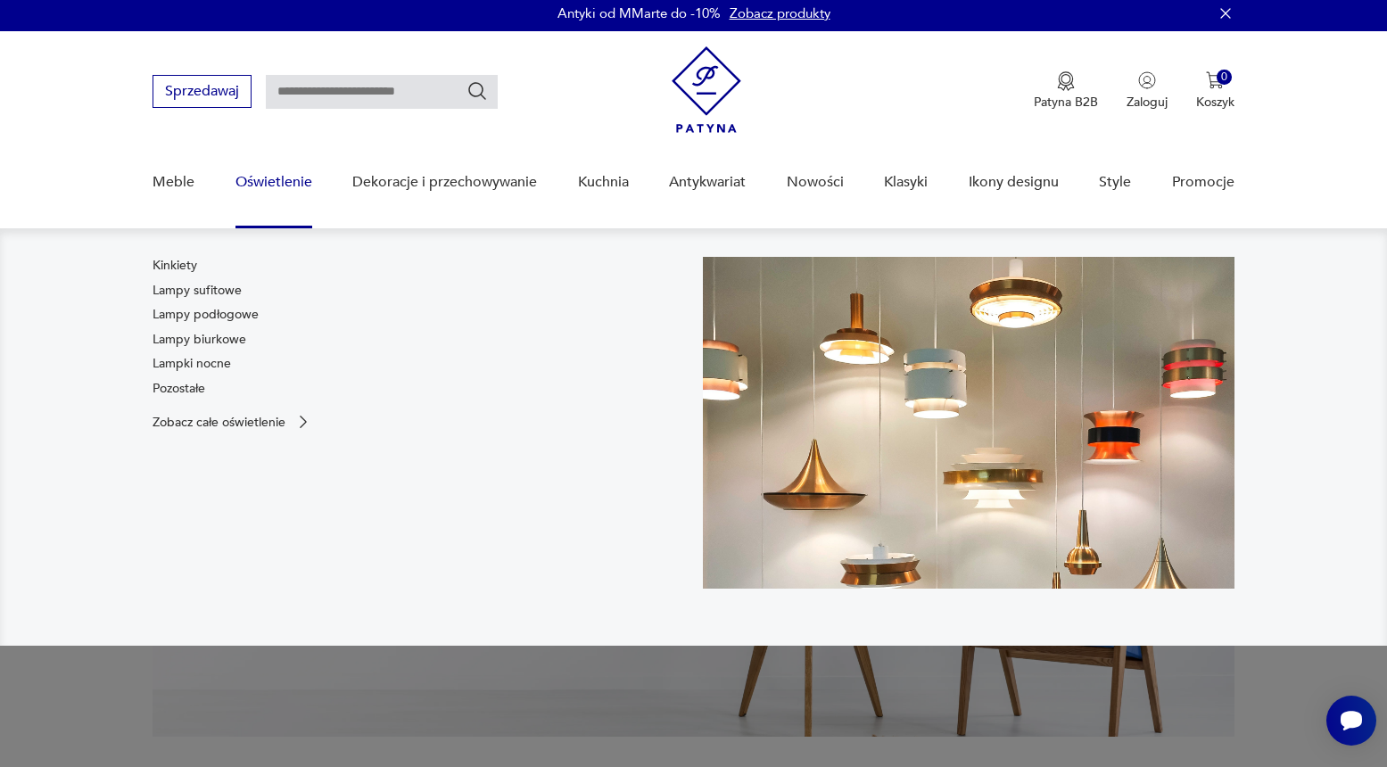
scroll to position [4, 0]
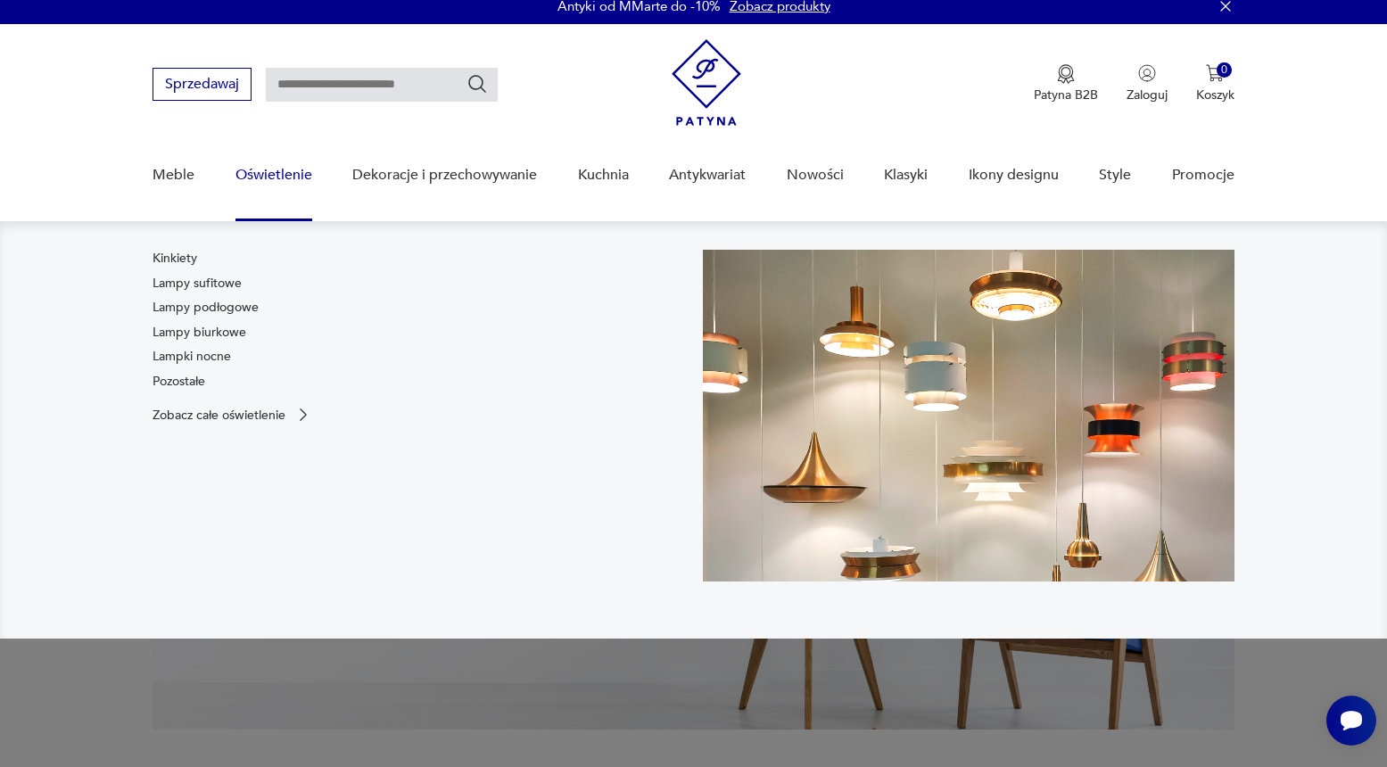
click at [223, 334] on div "Kinkiety Lampy sufitowe Lampy podłogowe Lampy biurkowe Lampki nocne Pozostałe" at bounding box center [205, 323] width 106 height 147
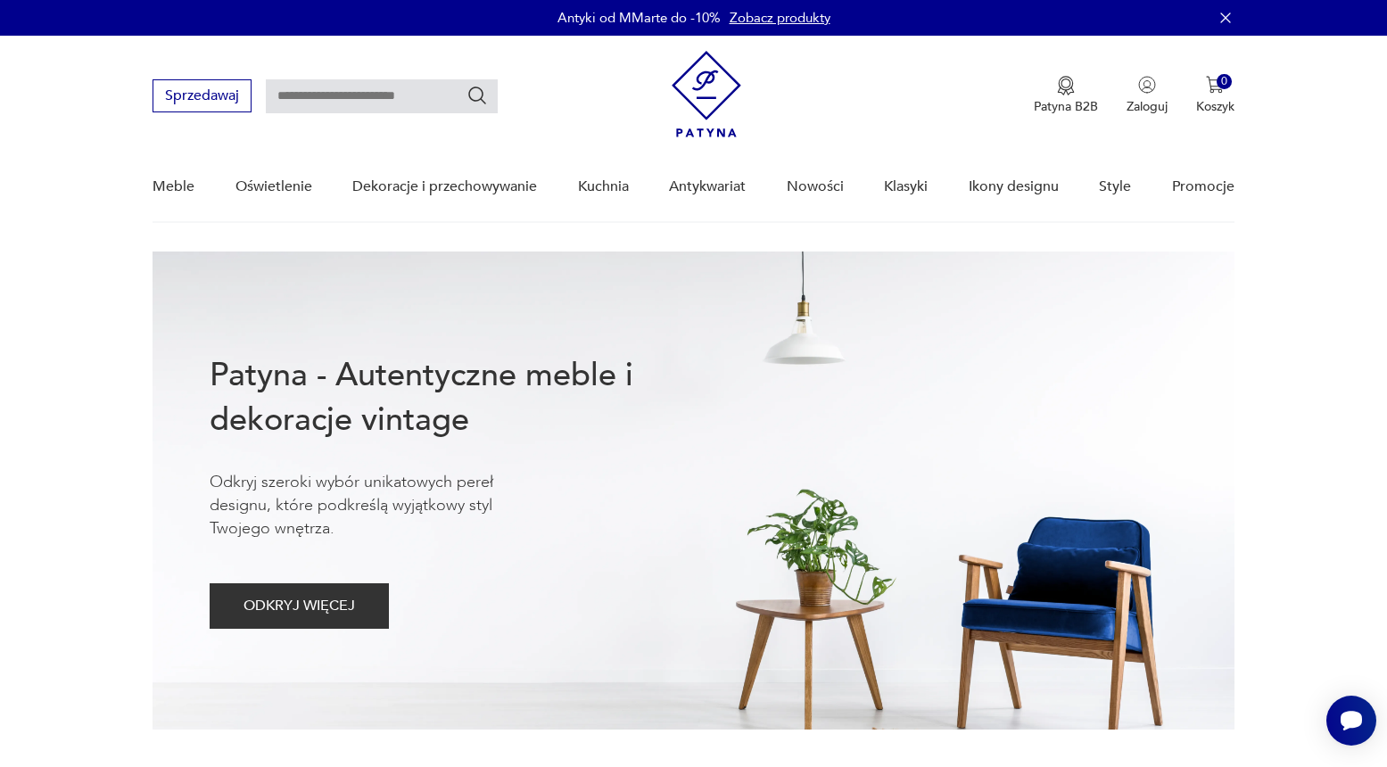
scroll to position [0, 0]
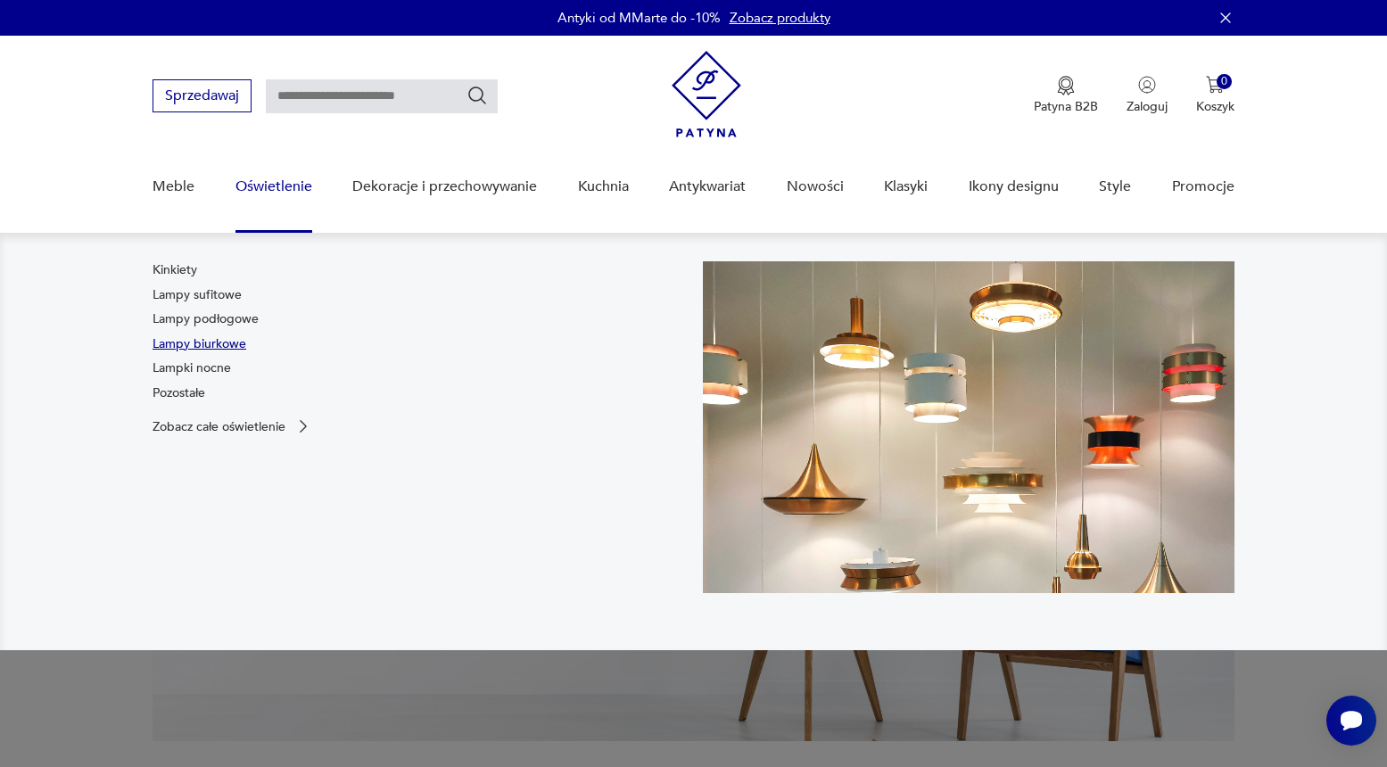
click at [227, 348] on link "Lampy biurkowe" at bounding box center [199, 344] width 94 height 18
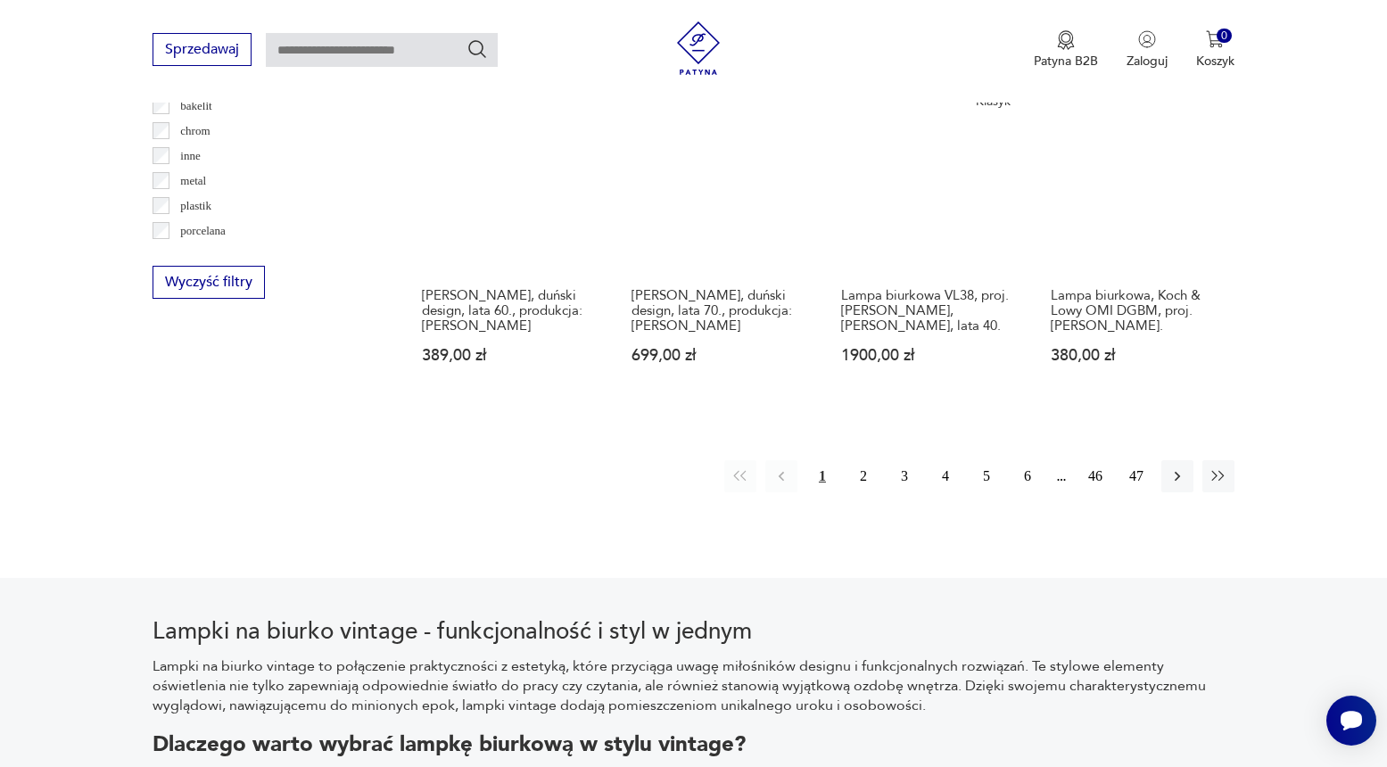
scroll to position [1743, 0]
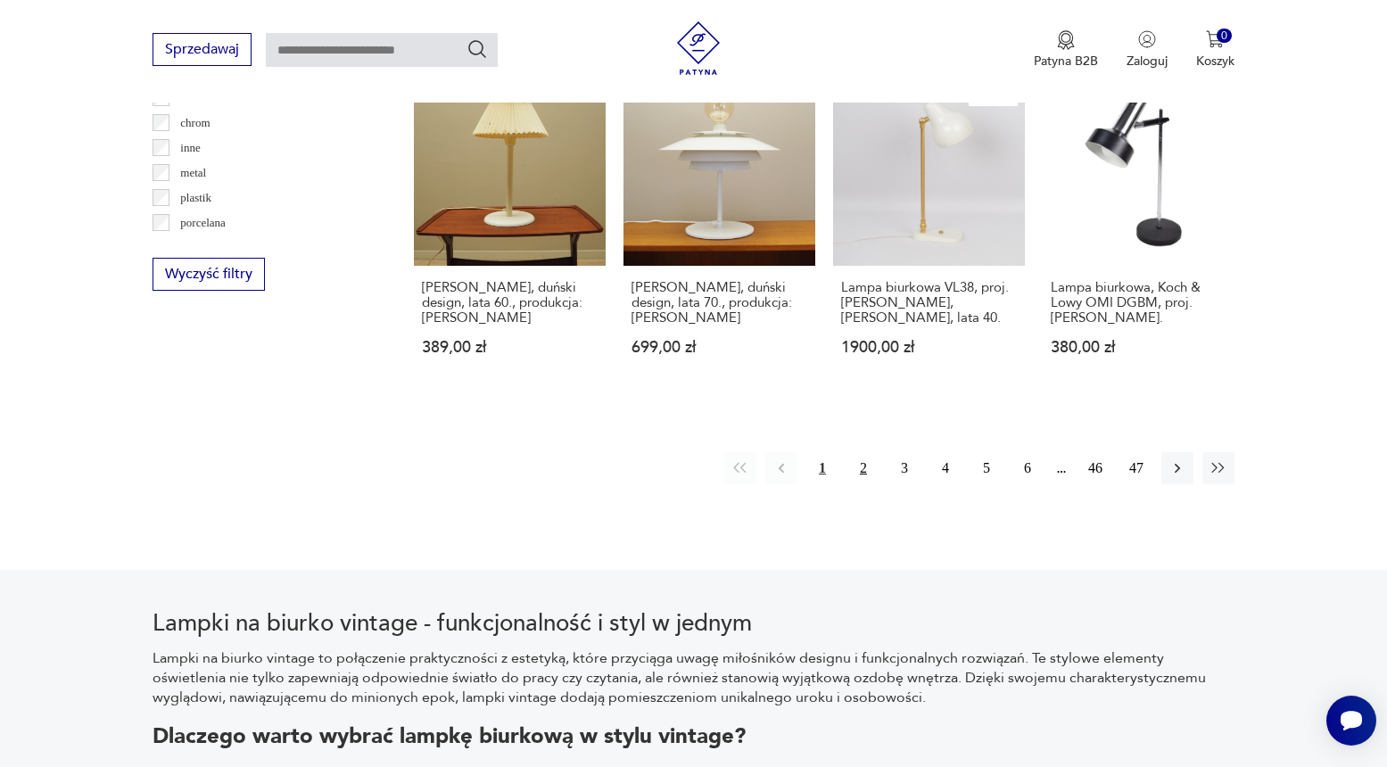
click at [862, 476] on button "2" at bounding box center [863, 468] width 32 height 32
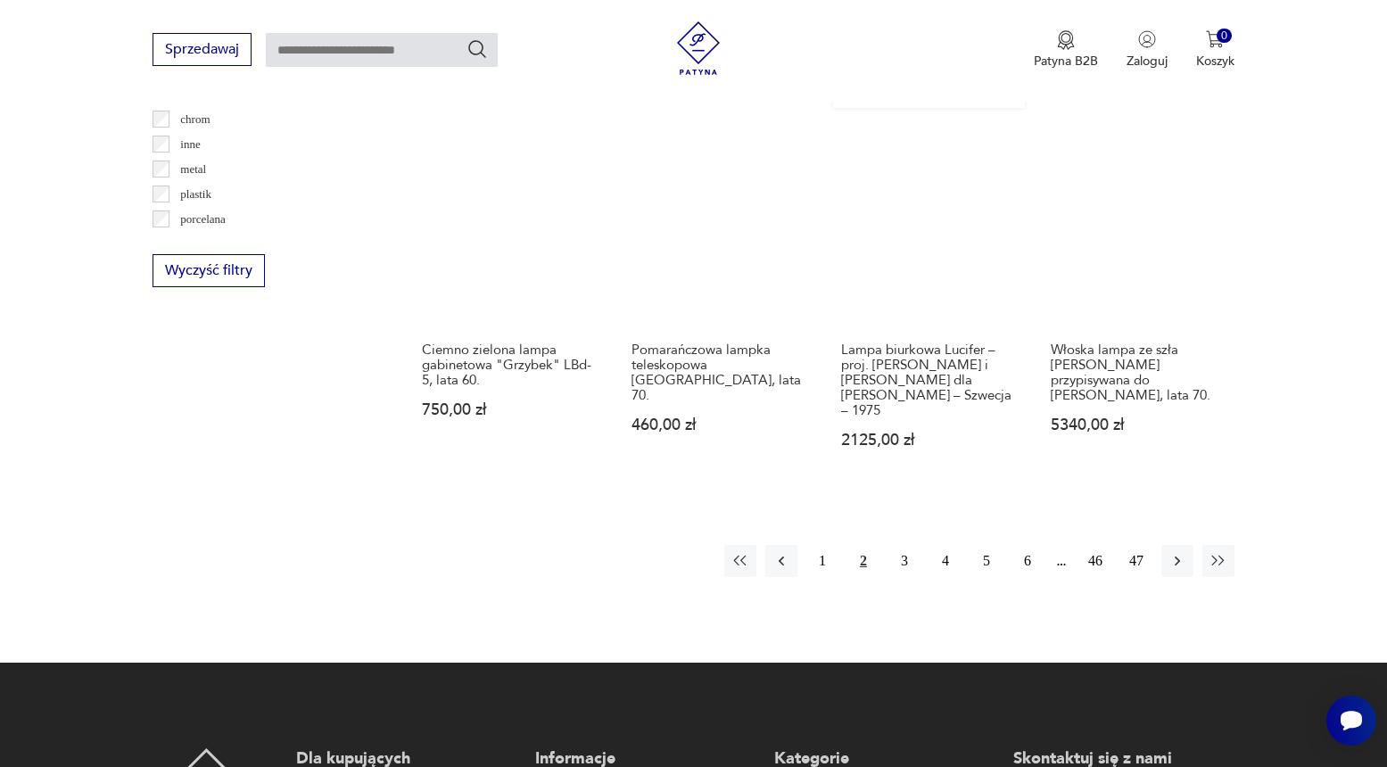
scroll to position [1751, 0]
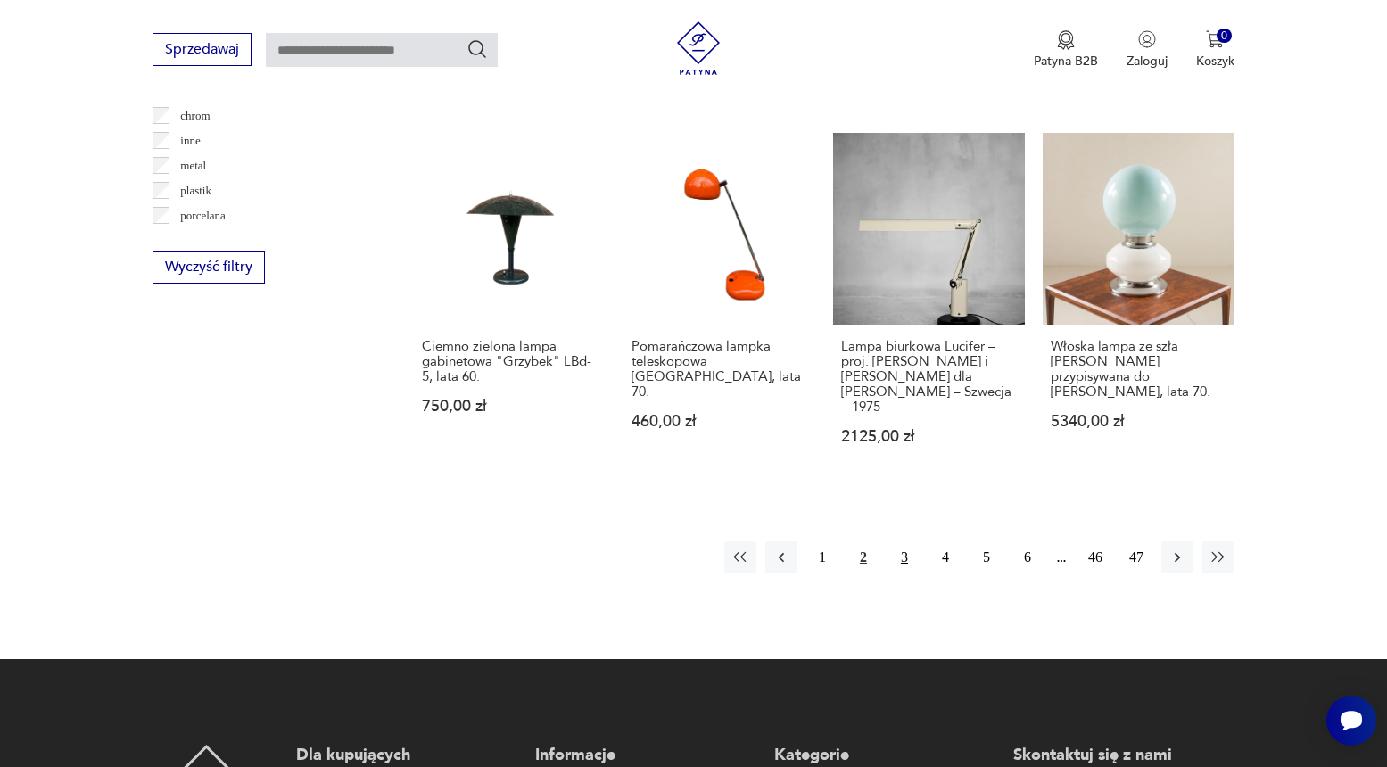
click at [904, 541] on button "3" at bounding box center [904, 557] width 32 height 32
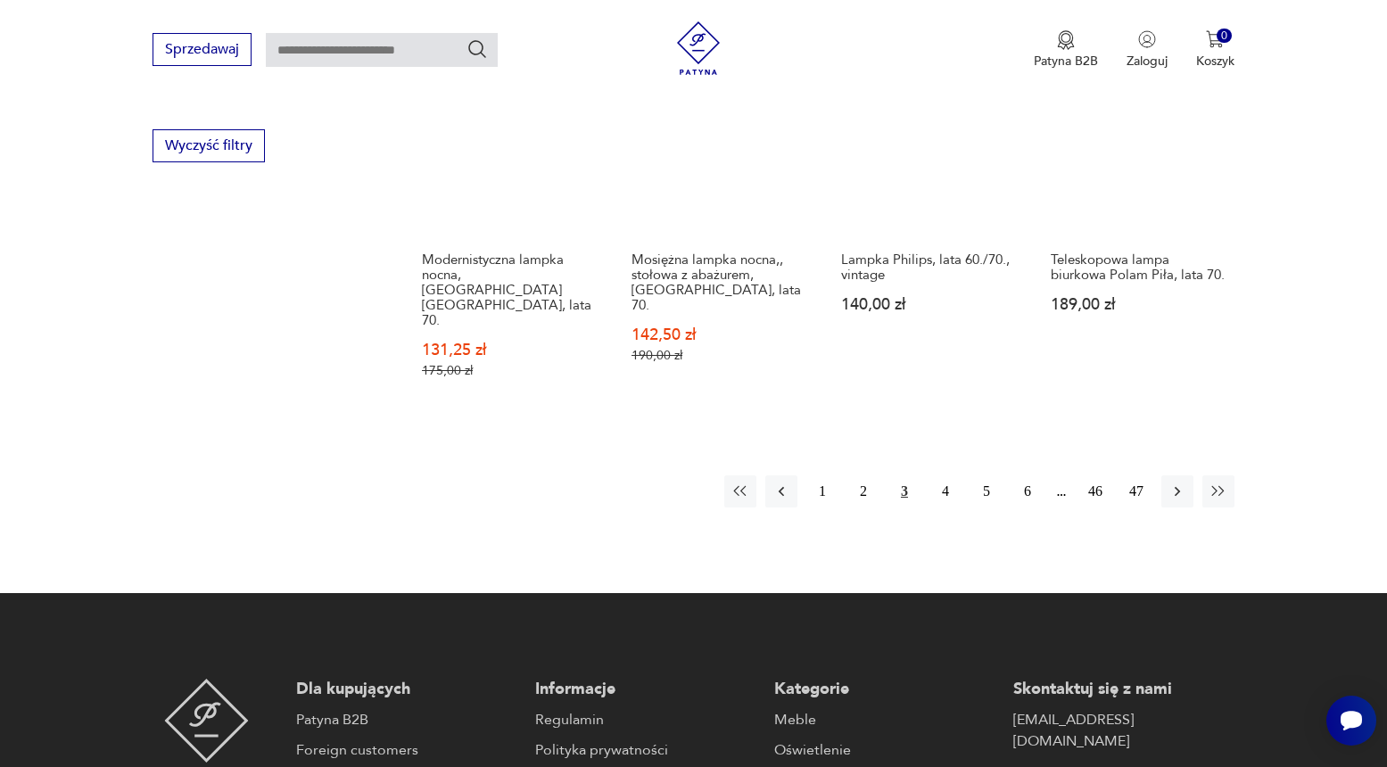
scroll to position [1878, 0]
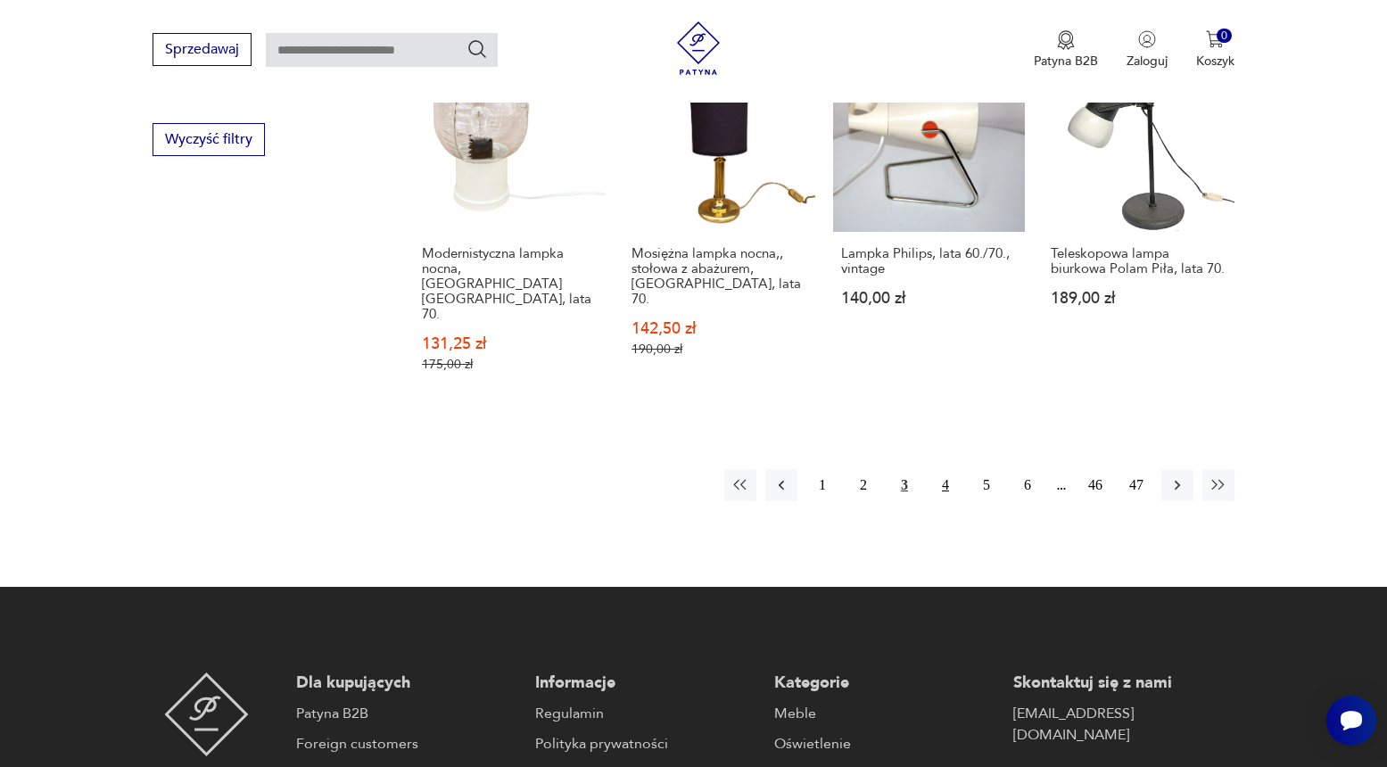
click at [944, 469] on button "4" at bounding box center [945, 485] width 32 height 32
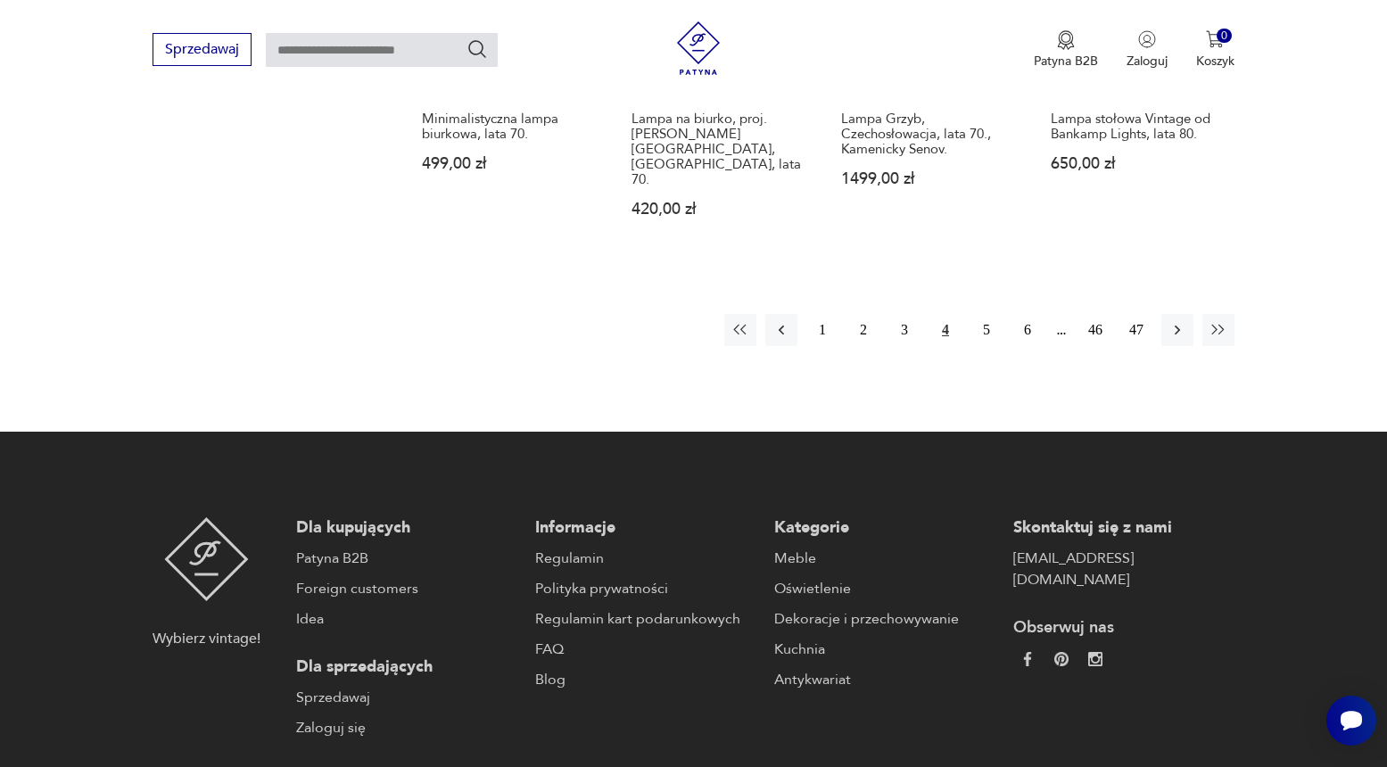
scroll to position [1938, 0]
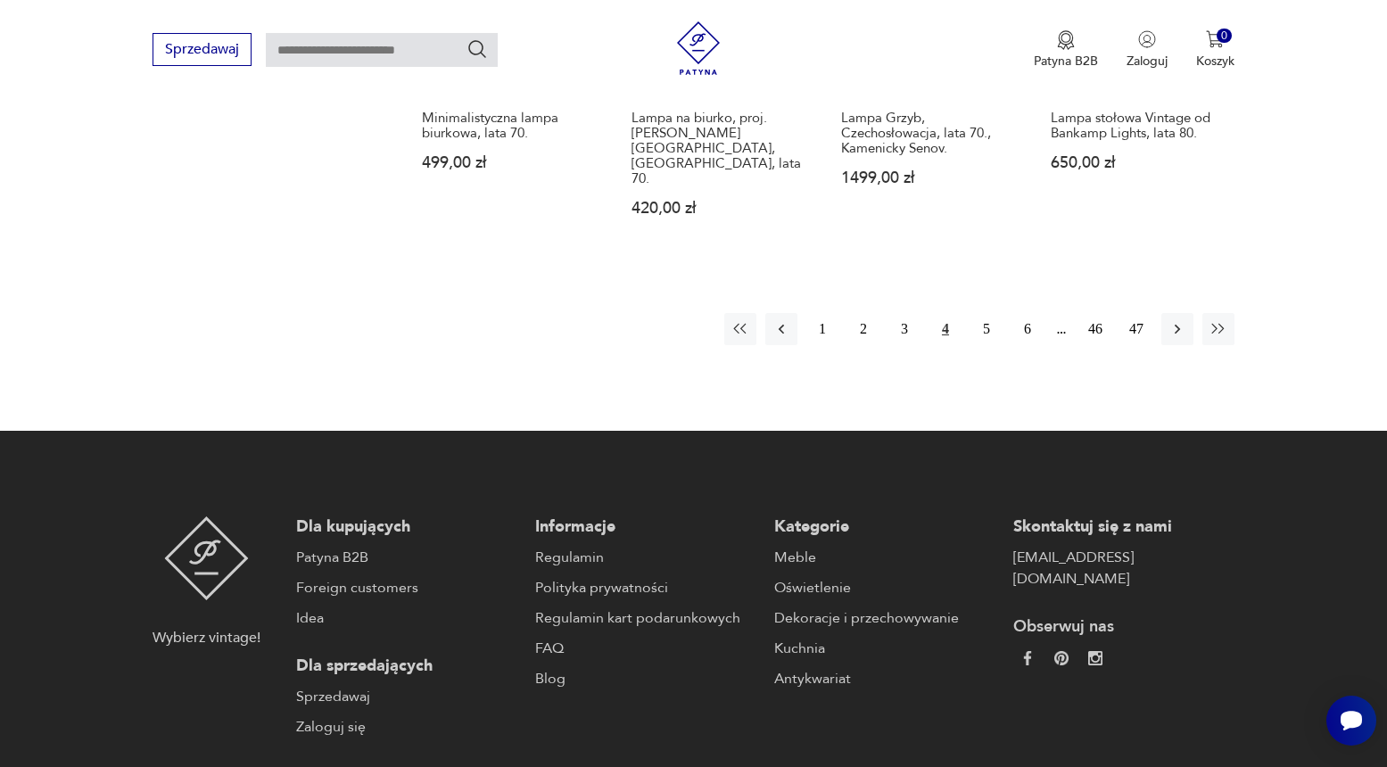
drag, startPoint x: 983, startPoint y: 279, endPoint x: 1385, endPoint y: 417, distance: 425.3
click at [984, 313] on button "5" at bounding box center [986, 329] width 32 height 32
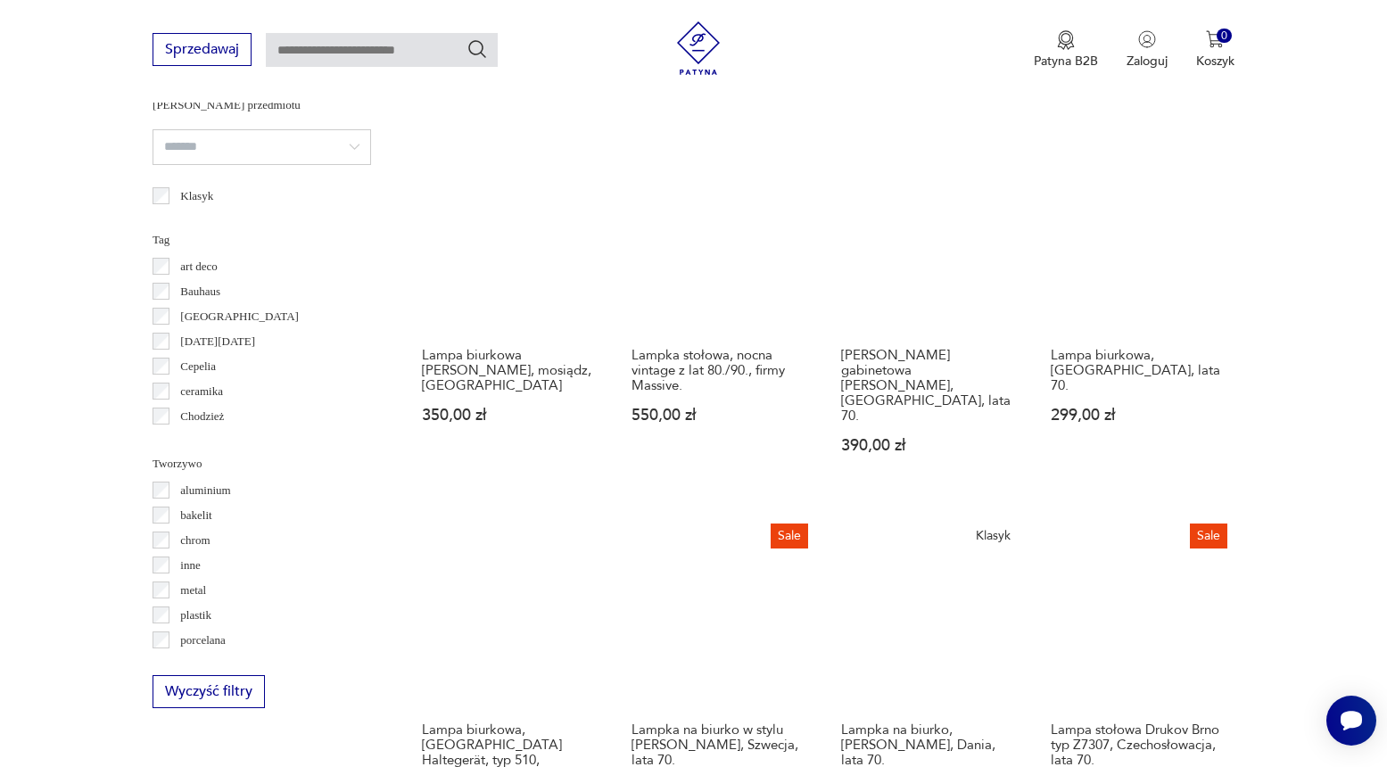
scroll to position [1328, 0]
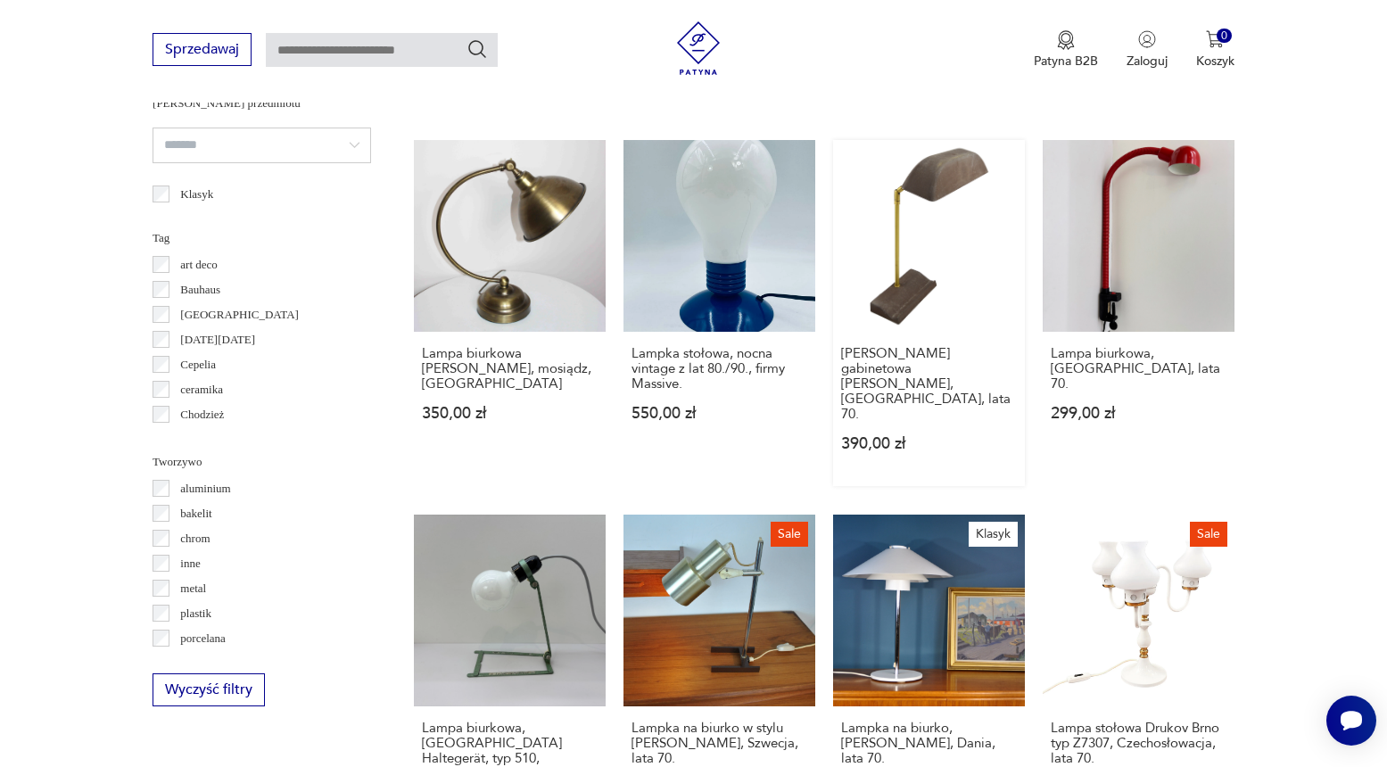
click at [891, 231] on link "[PERSON_NAME] gabinetowa [PERSON_NAME], [GEOGRAPHIC_DATA], lata 70. 390,00 zł" at bounding box center [929, 313] width 192 height 346
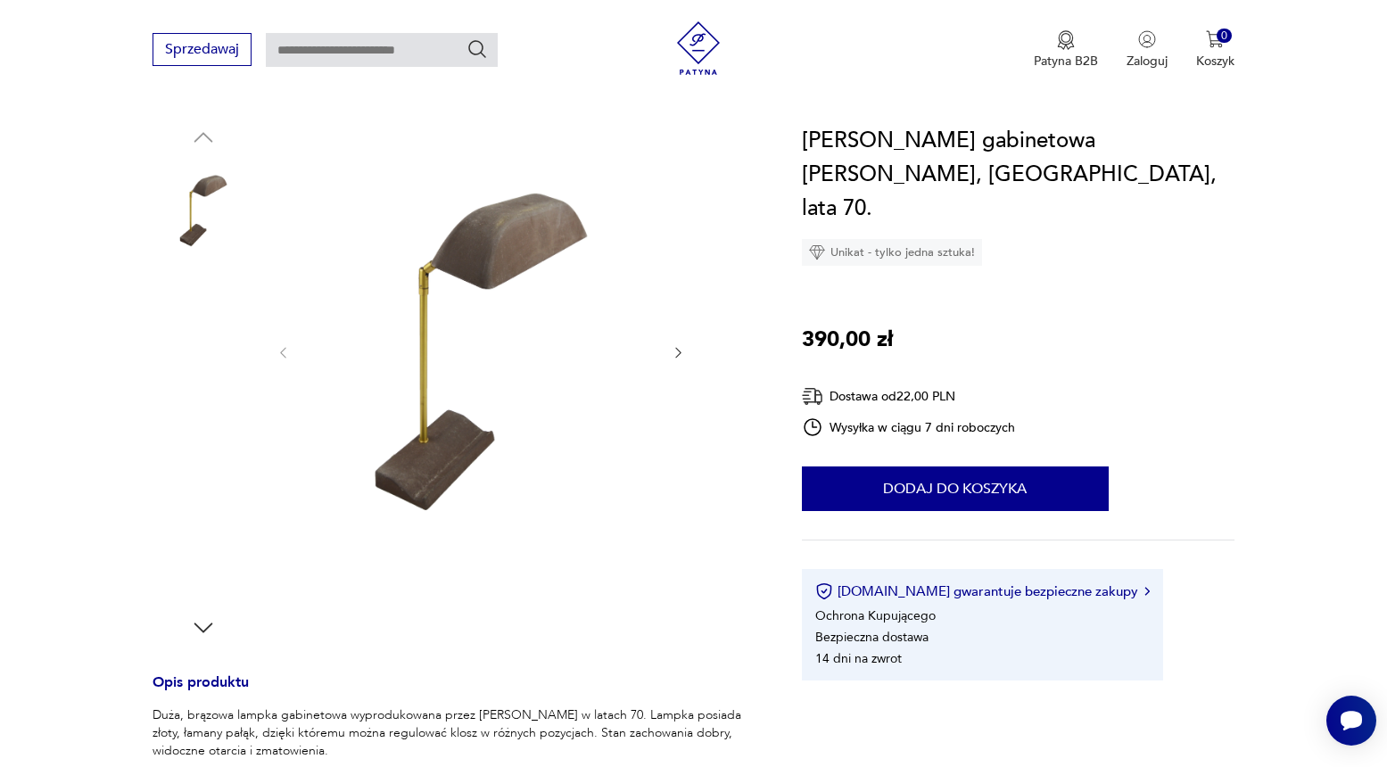
scroll to position [188, 0]
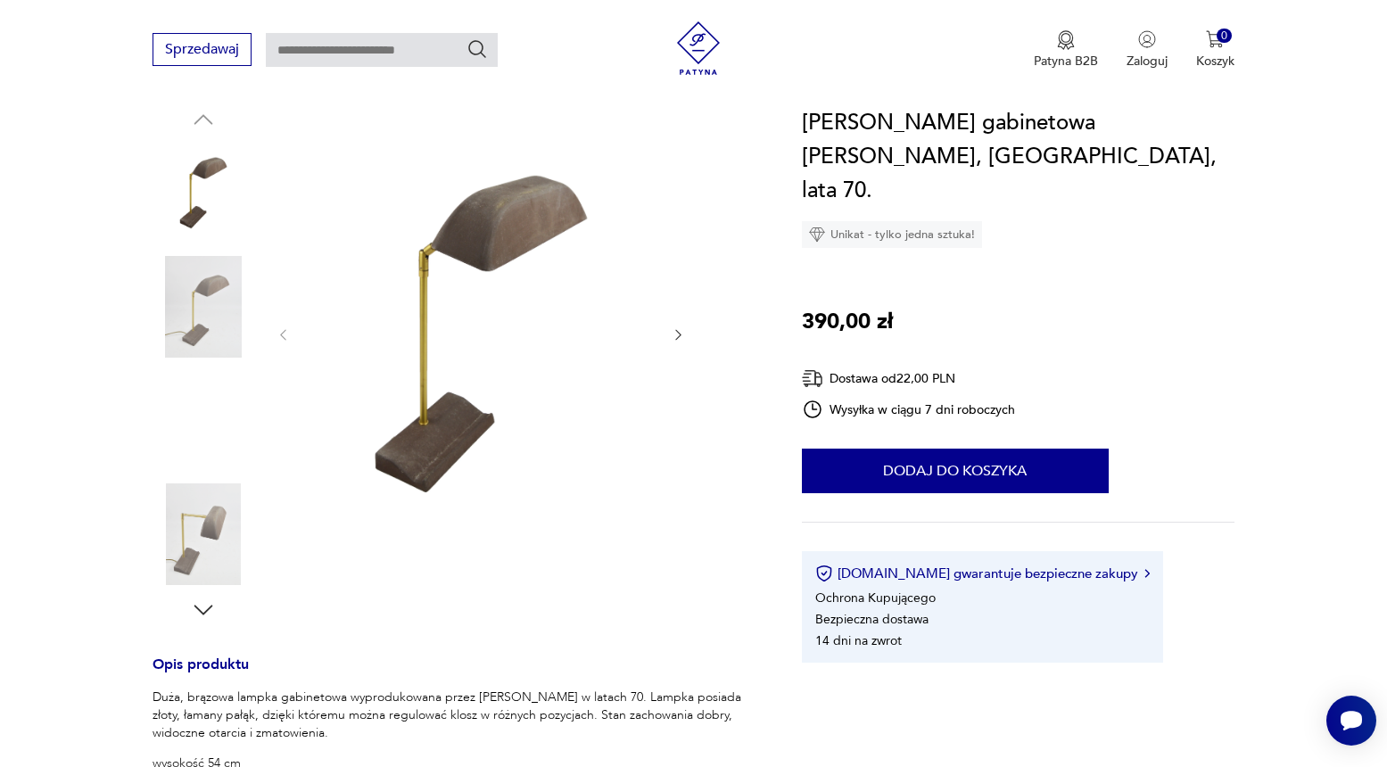
click at [208, 548] on img at bounding box center [203, 534] width 102 height 102
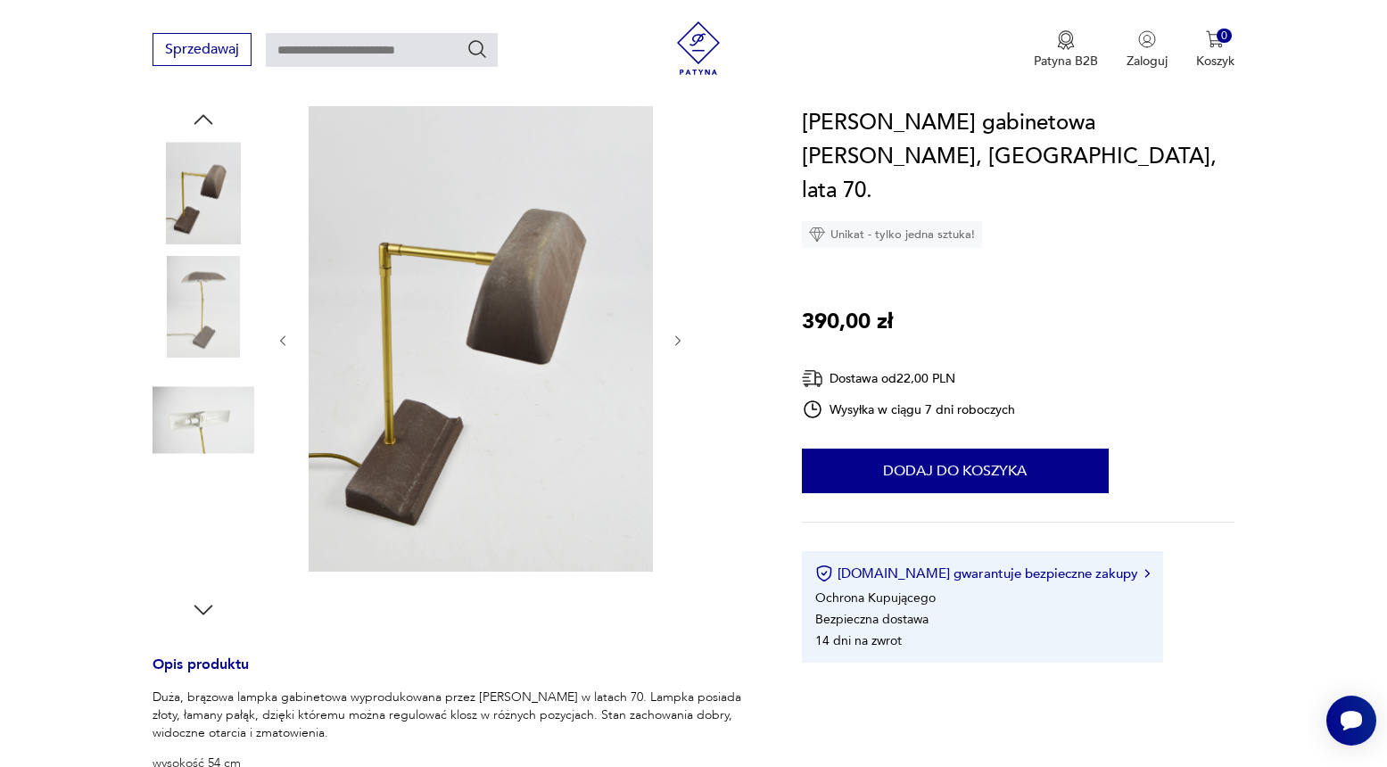
scroll to position [182, 0]
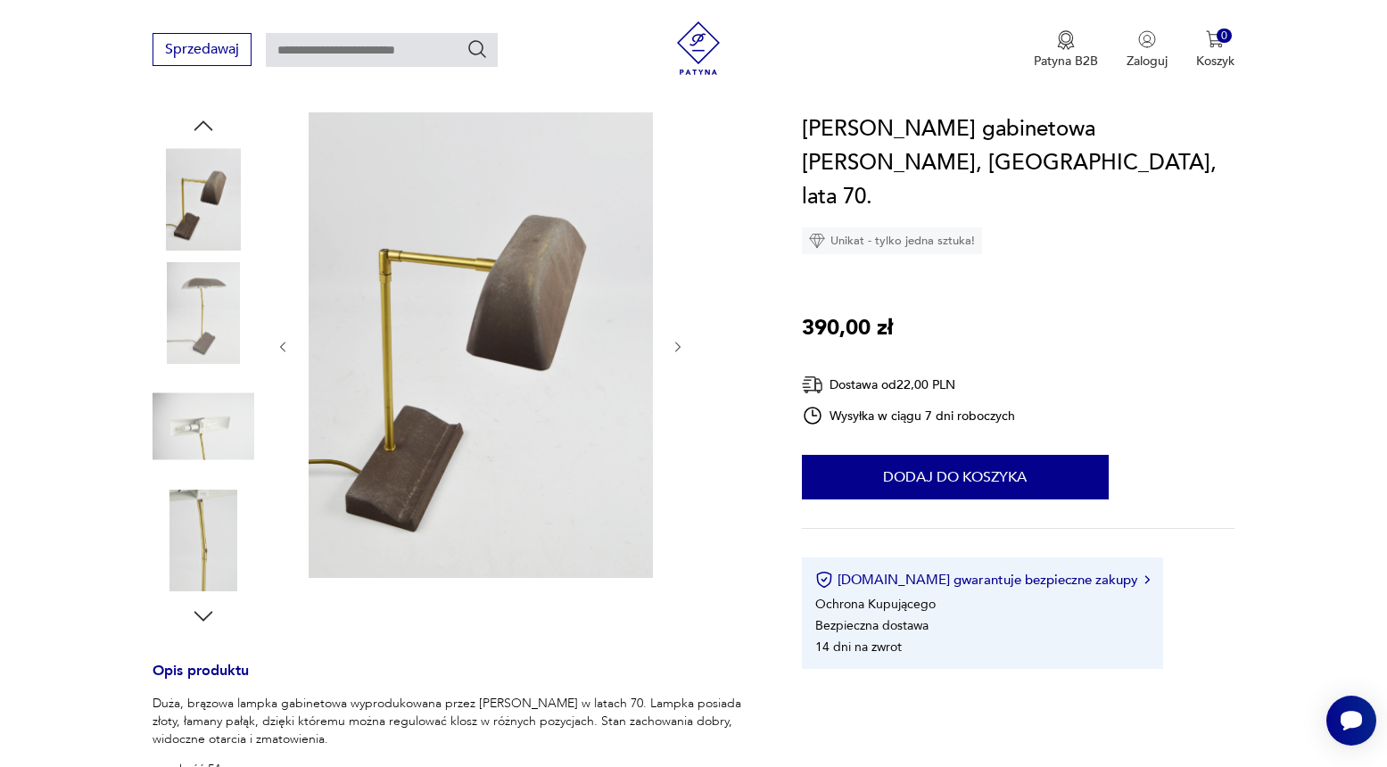
click at [211, 217] on img at bounding box center [203, 199] width 102 height 102
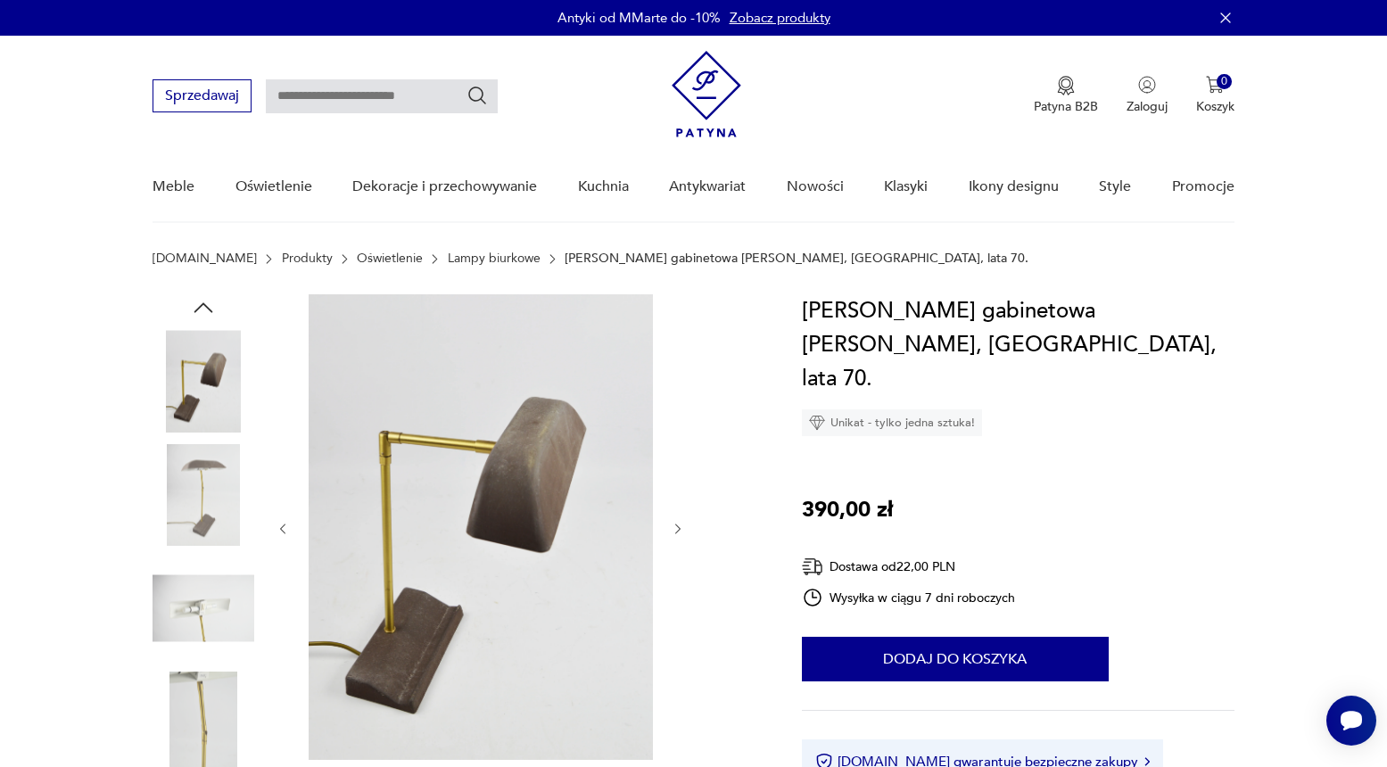
scroll to position [0, 0]
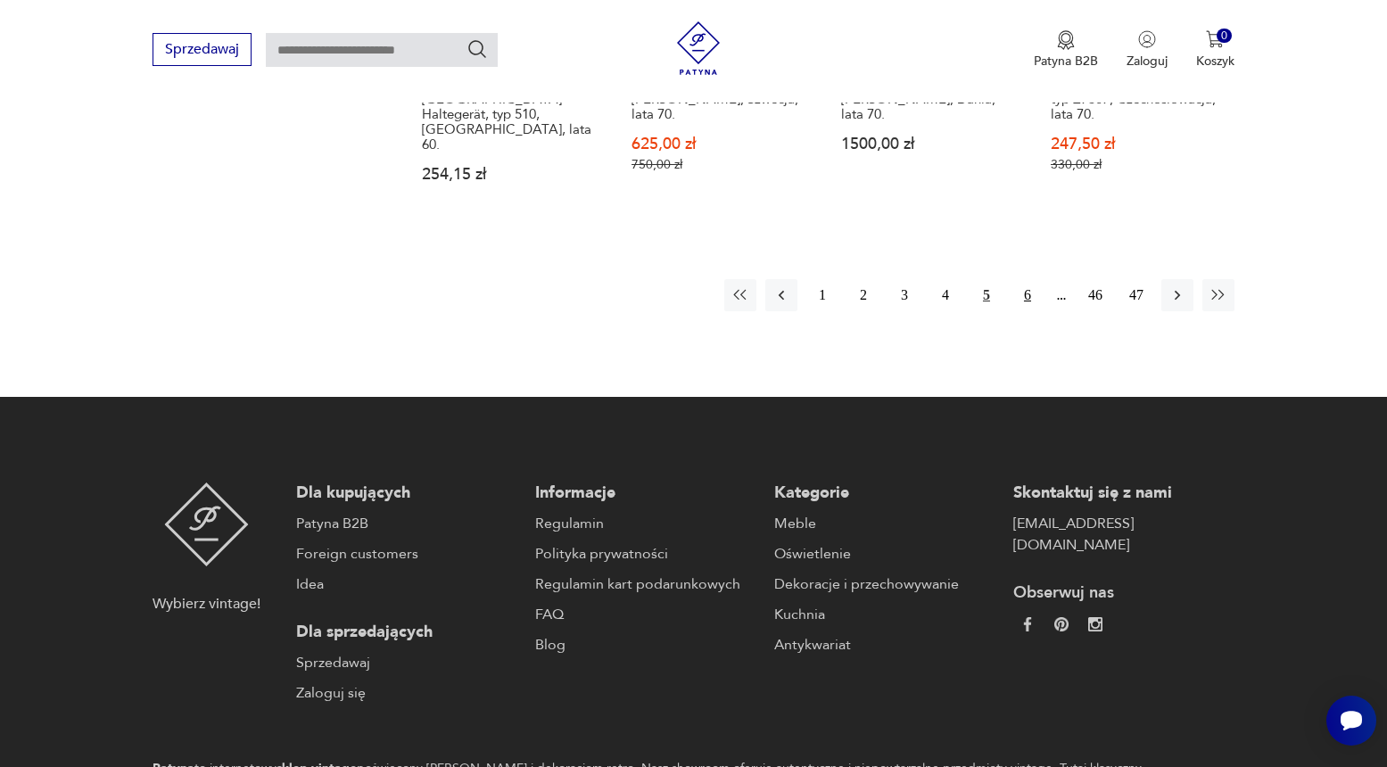
scroll to position [1975, 0]
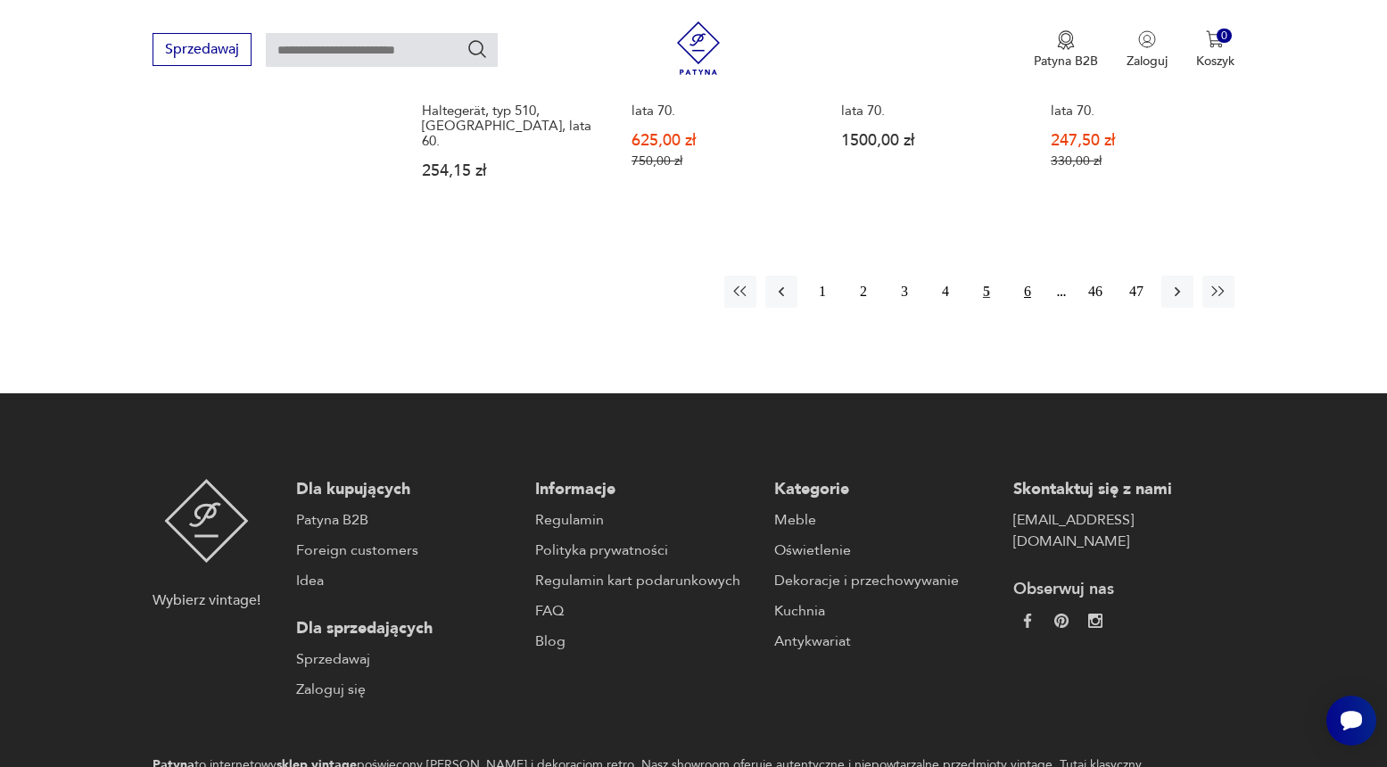
click at [1026, 276] on button "6" at bounding box center [1027, 292] width 32 height 32
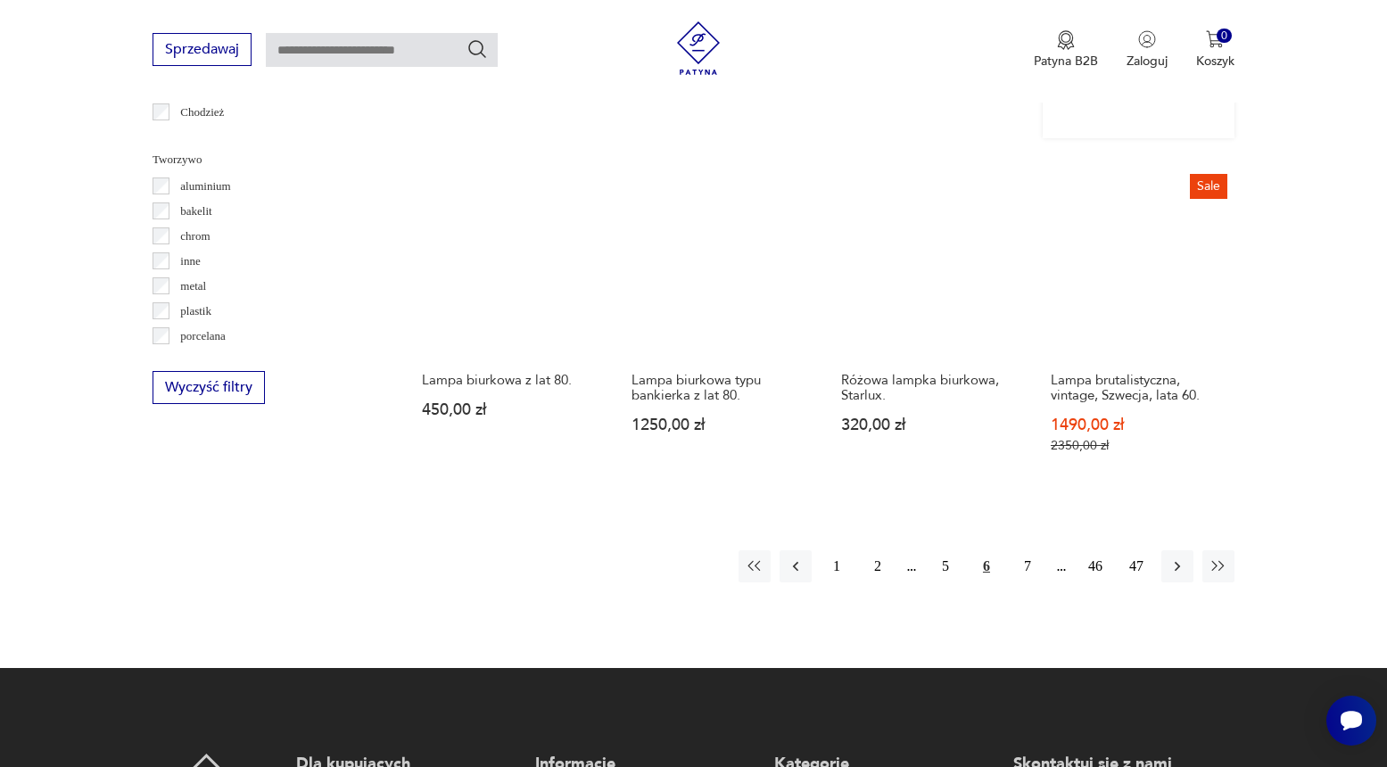
scroll to position [1635, 0]
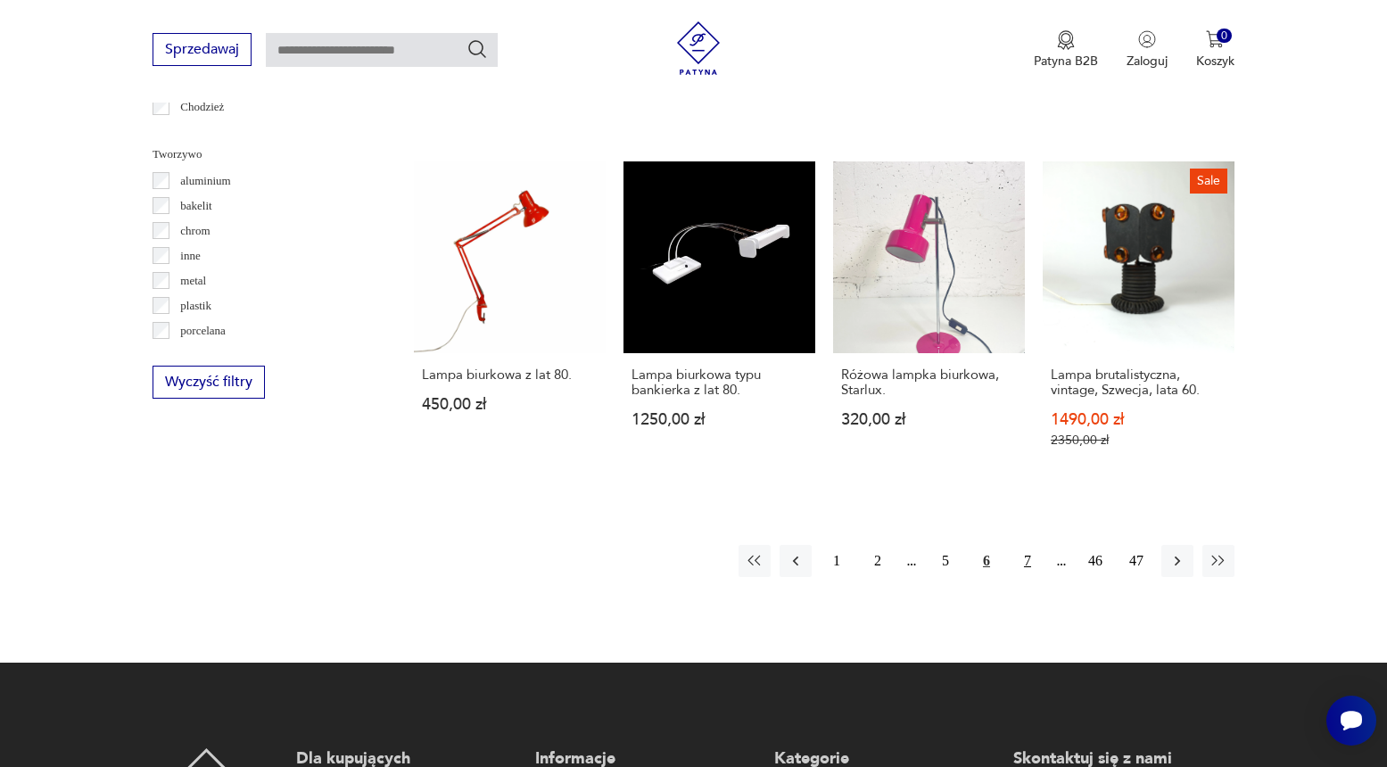
click at [1026, 577] on button "7" at bounding box center [1027, 561] width 32 height 32
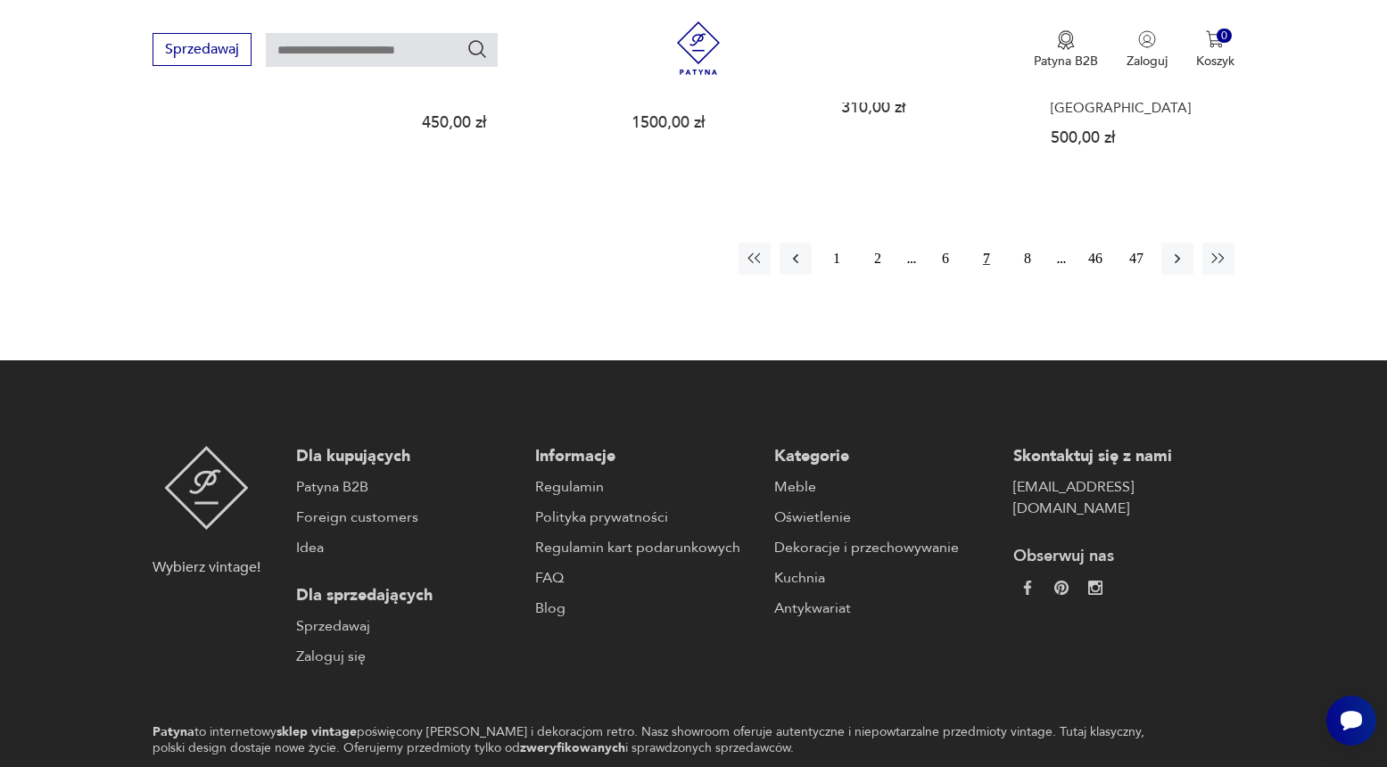
scroll to position [2055, 0]
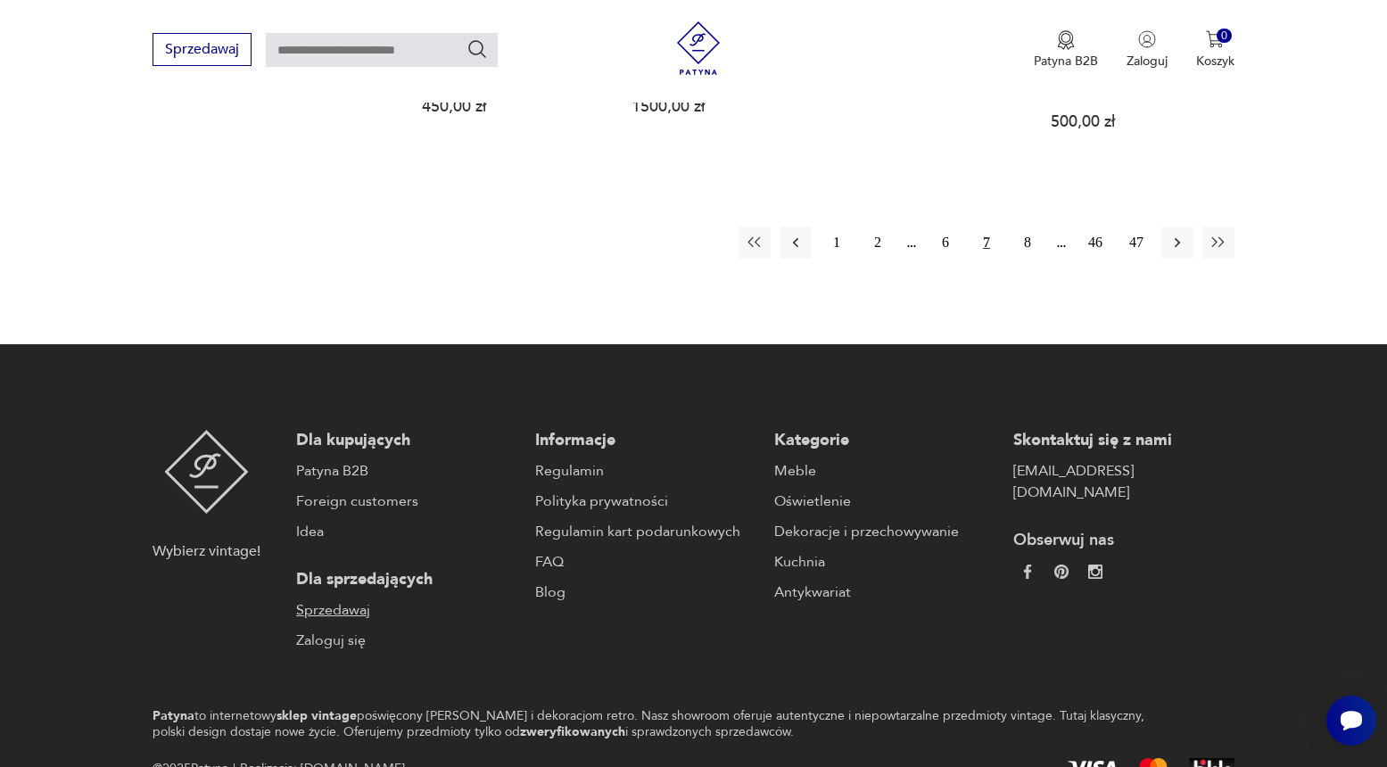
click at [356, 599] on link "Sprzedawaj" at bounding box center [406, 609] width 221 height 21
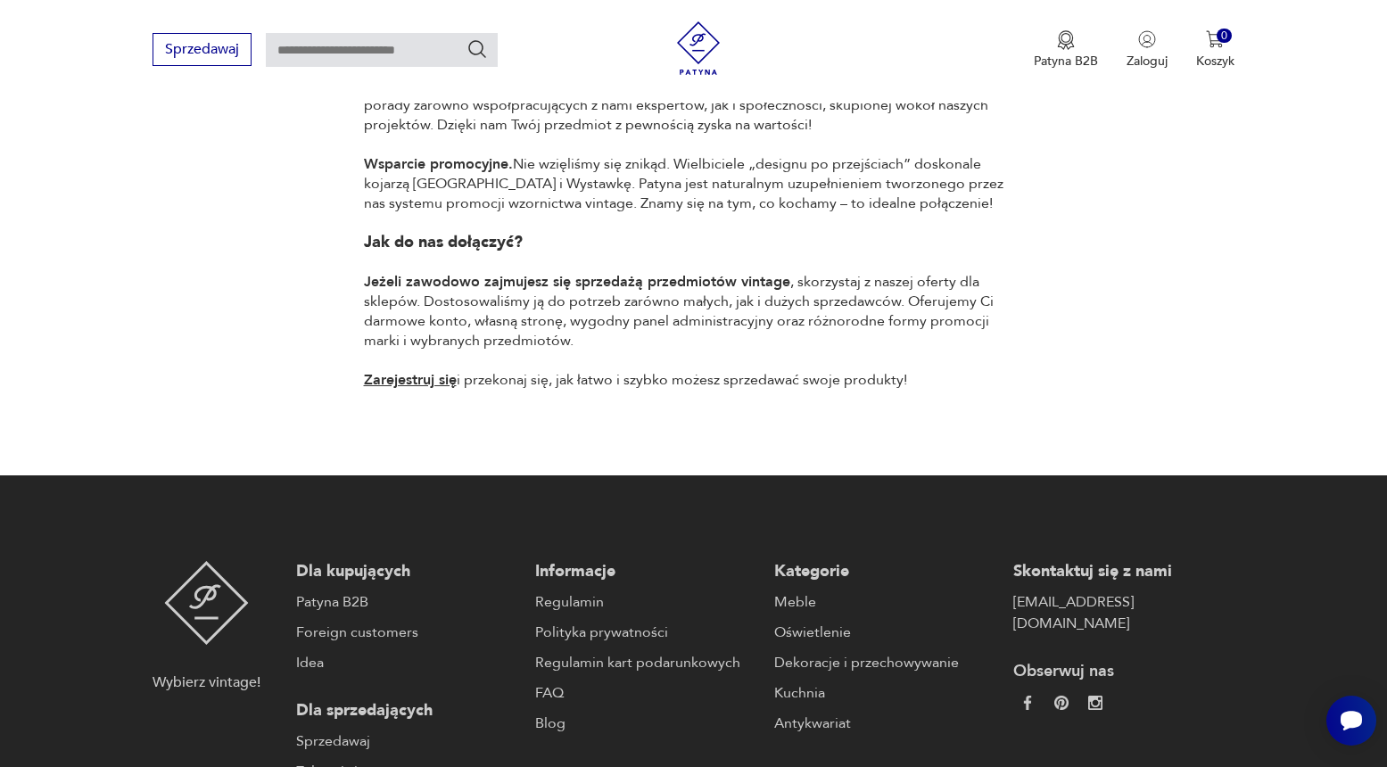
scroll to position [1369, 0]
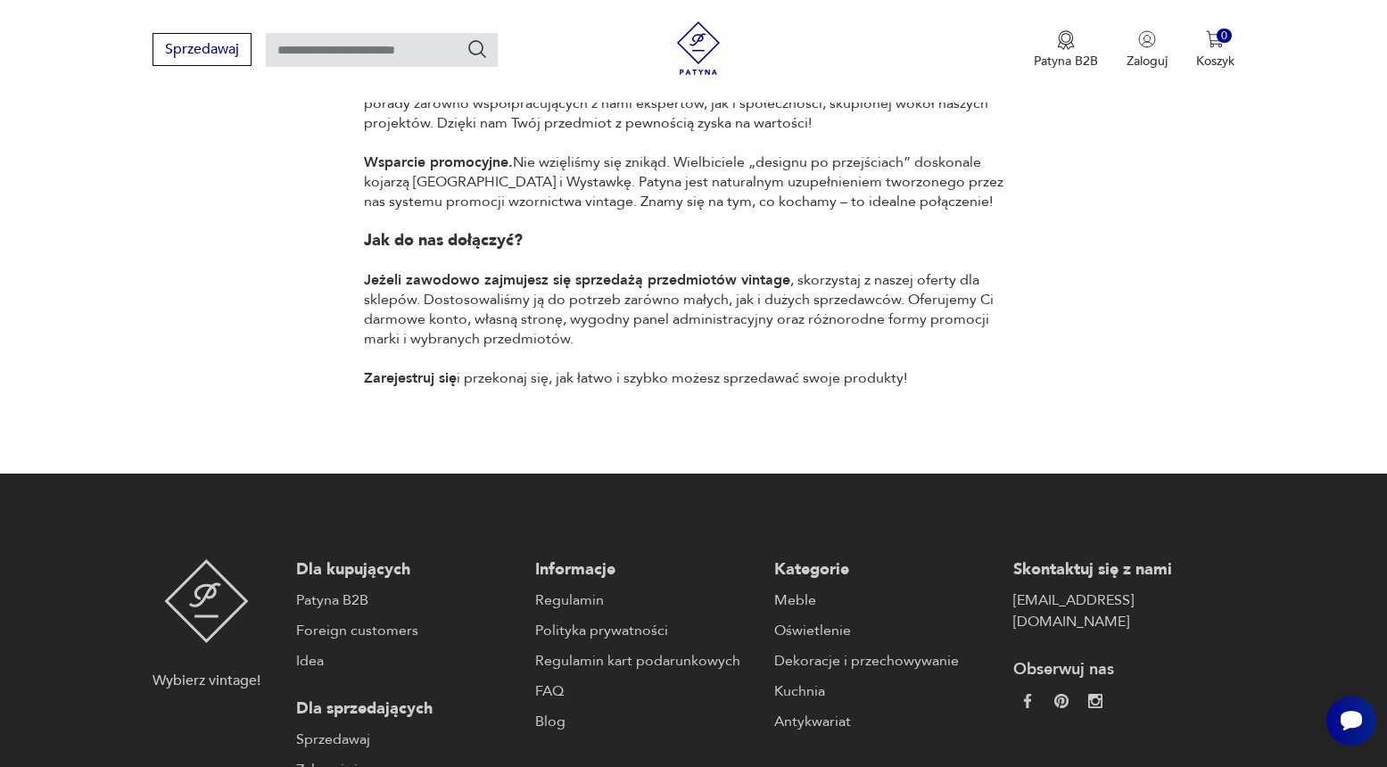
click at [429, 368] on link "Zarejestruj się" at bounding box center [410, 378] width 93 height 20
